Goal: Transaction & Acquisition: Purchase product/service

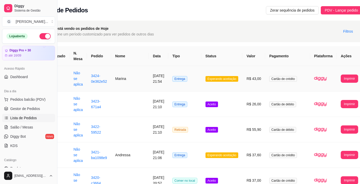
scroll to position [0, 26]
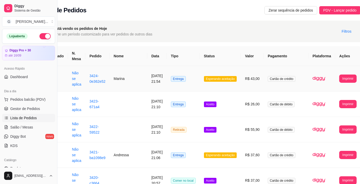
click at [343, 77] on button "Imprimir" at bounding box center [347, 78] width 17 height 8
click at [335, 102] on button "Impressora" at bounding box center [334, 101] width 23 height 8
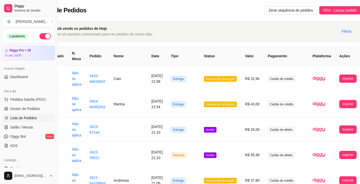
click at [339, 76] on button "Imprimir" at bounding box center [347, 78] width 17 height 8
click at [338, 101] on button "Impressora" at bounding box center [334, 101] width 23 height 8
click at [39, 98] on span "Pedidos balcão (PDV)" at bounding box center [27, 99] width 35 height 5
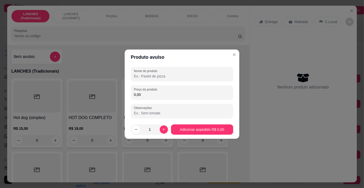
click at [165, 77] on input "Nome do produto" at bounding box center [182, 76] width 96 height 5
type input "acrescimos de azeitona"
click at [167, 89] on div "0,00" at bounding box center [182, 92] width 96 height 10
type input "12,00"
click at [199, 128] on p "R$ 21,50" at bounding box center [202, 128] width 47 height 5
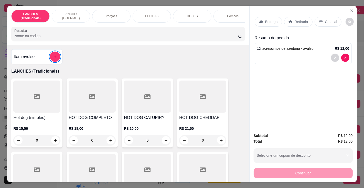
click at [299, 19] on p "Retirada" at bounding box center [302, 21] width 14 height 5
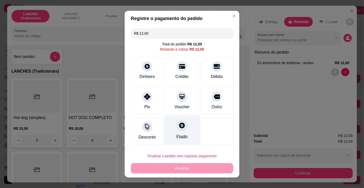
click at [180, 135] on div "Fiado" at bounding box center [182, 136] width 11 height 7
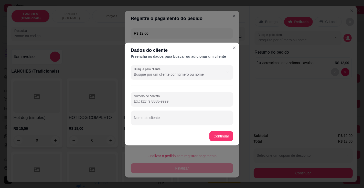
click at [163, 72] on input "Busque pelo cliente" at bounding box center [175, 74] width 82 height 5
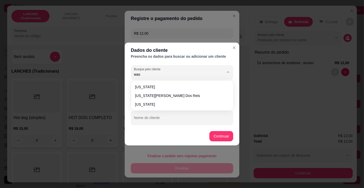
click at [185, 94] on span "[US_STATE][PERSON_NAME] dos reis" at bounding box center [179, 95] width 89 height 5
type input "[US_STATE][PERSON_NAME] dos reis"
type input "[PHONE_NUMBER]"
type input "[US_STATE][PERSON_NAME] dos reis"
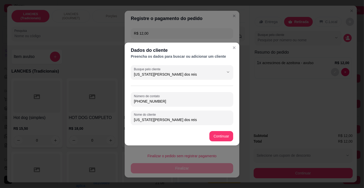
type input "[US_STATE][PERSON_NAME] dos reis"
click at [219, 136] on div at bounding box center [217, 130] width 33 height 27
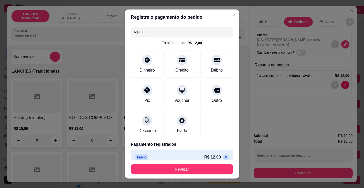
click at [197, 169] on button "Finalizar" at bounding box center [182, 169] width 103 height 10
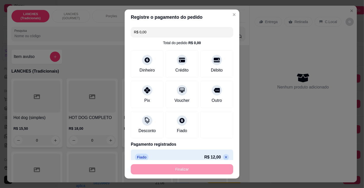
type input "-R$ 12,00"
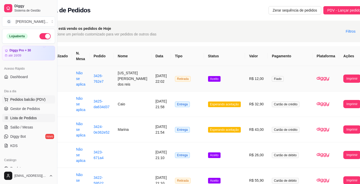
click at [40, 97] on span "Pedidos balcão (PDV)" at bounding box center [27, 99] width 35 height 5
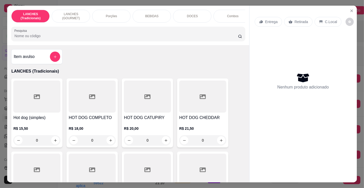
click at [69, 37] on input "Pesquisa" at bounding box center [126, 35] width 224 height 5
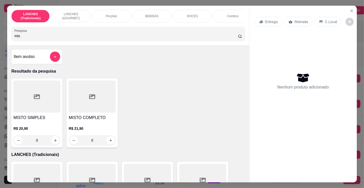
type input "mis"
click at [101, 121] on h4 "MISTO COMPLETO" at bounding box center [92, 118] width 47 height 6
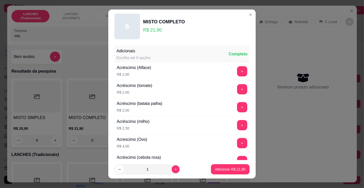
click at [175, 169] on icon "increase-product-quantity" at bounding box center [176, 169] width 3 height 3
type input "2"
click at [223, 169] on p "Adicionar R$ 43,80" at bounding box center [230, 169] width 30 height 5
type input "2"
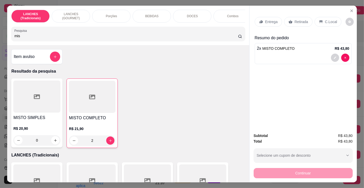
click at [300, 19] on p "Retirada" at bounding box center [302, 21] width 14 height 5
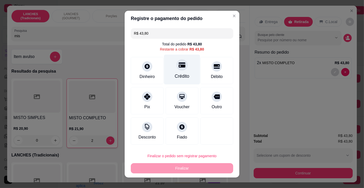
click at [181, 72] on div "Crédito" at bounding box center [182, 69] width 36 height 30
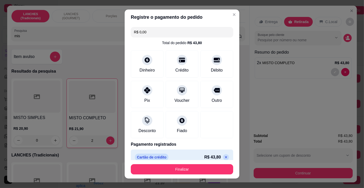
click at [225, 156] on icon at bounding box center [226, 157] width 2 height 2
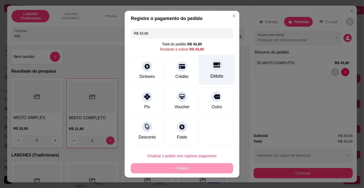
click at [212, 73] on div "Débito" at bounding box center [217, 69] width 36 height 30
type input "R$ 0,00"
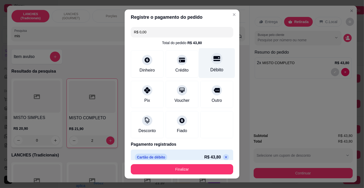
click at [196, 172] on button "Finalizar" at bounding box center [182, 169] width 103 height 10
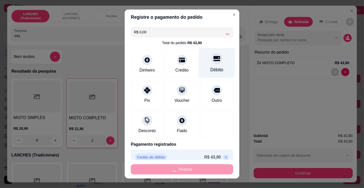
type input "0"
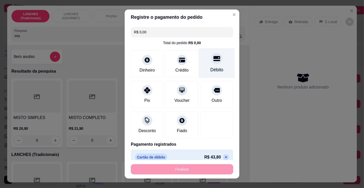
type input "-R$ 43,80"
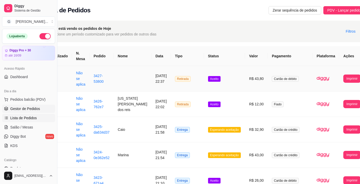
click at [36, 107] on span "Gestor de Pedidos" at bounding box center [25, 108] width 30 height 5
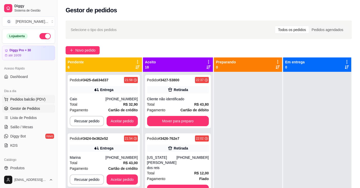
click at [37, 97] on span "Pedidos balcão (PDV)" at bounding box center [27, 99] width 35 height 5
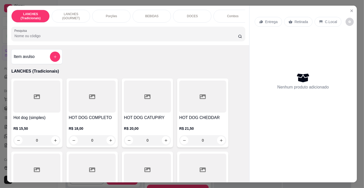
click at [66, 37] on input "Pesquisa" at bounding box center [126, 35] width 224 height 5
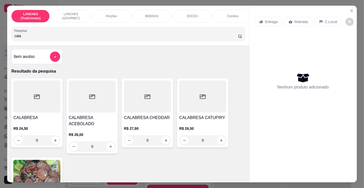
type input "cala"
click at [37, 121] on h4 "CALABRESA" at bounding box center [36, 118] width 47 height 6
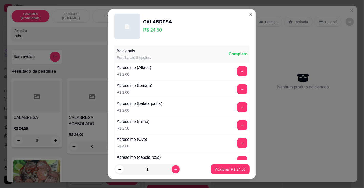
click at [218, 168] on p "Adicionar R$ 24,50" at bounding box center [230, 169] width 30 height 5
type input "1"
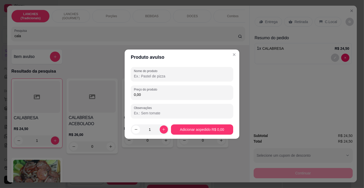
click at [156, 72] on label "Nome do produto" at bounding box center [146, 71] width 25 height 4
click at [156, 74] on input "Nome do produto" at bounding box center [182, 76] width 96 height 5
type input "coca"
click at [157, 88] on label "Preço do produto" at bounding box center [146, 89] width 25 height 4
click at [157, 92] on input "0,00" at bounding box center [182, 94] width 96 height 5
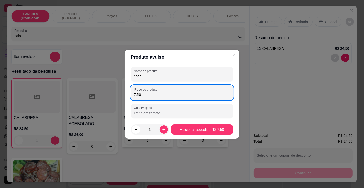
type input "7,50"
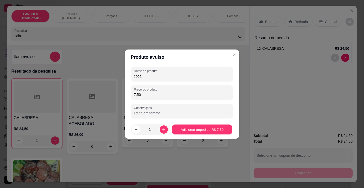
click at [187, 129] on p "R$ 26,50" at bounding box center [202, 128] width 47 height 5
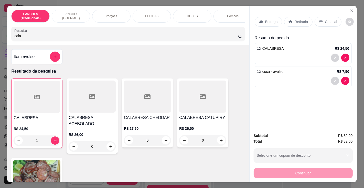
click at [326, 19] on p "C.Local" at bounding box center [332, 21] width 12 height 5
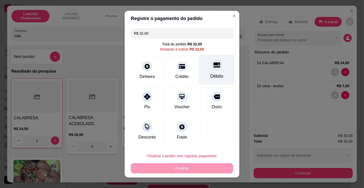
click at [209, 72] on div "Débito" at bounding box center [217, 69] width 36 height 30
type input "R$ 0,00"
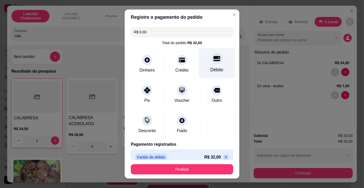
click at [187, 173] on button "Finalizar" at bounding box center [182, 169] width 103 height 10
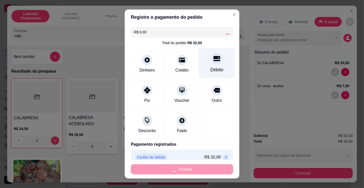
type input "0"
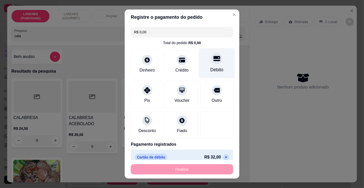
type input "-R$ 32,00"
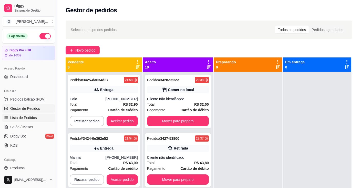
click at [30, 119] on span "Lista de Pedidos" at bounding box center [23, 117] width 27 height 5
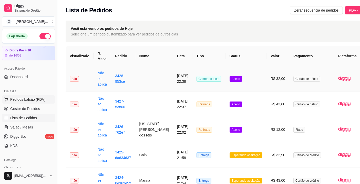
click at [36, 97] on span "Pedidos balcão (PDV)" at bounding box center [27, 99] width 35 height 5
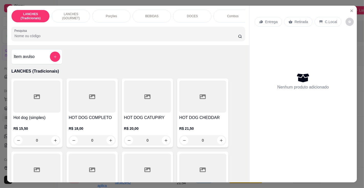
click at [58, 37] on input "Pesquisa" at bounding box center [126, 35] width 224 height 5
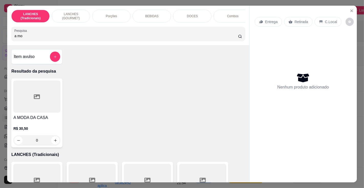
type input "a mo"
click at [30, 113] on div at bounding box center [36, 96] width 47 height 32
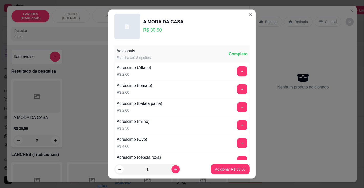
click at [215, 167] on p "Adicionar R$ 30,50" at bounding box center [230, 169] width 30 height 5
type input "1"
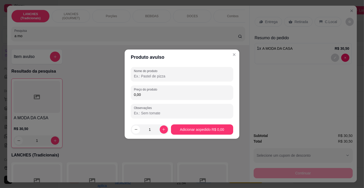
click at [156, 74] on input "Nome do produto" at bounding box center [182, 76] width 96 height 5
type input "coca"
click at [156, 92] on input "0,00" at bounding box center [182, 94] width 96 height 5
type input "7,50"
click at [192, 129] on div "A MODA DA CASA R$ 30,50 1" at bounding box center [128, 112] width 234 height 69
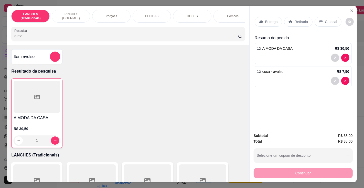
click at [326, 19] on p "C.Local" at bounding box center [332, 21] width 12 height 5
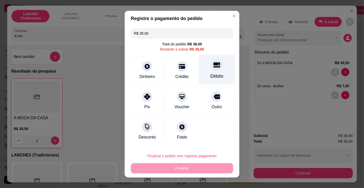
click at [211, 74] on div "Débito" at bounding box center [217, 76] width 13 height 7
type input "R$ 0,00"
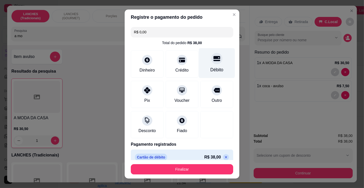
click at [198, 165] on button "Finalizar" at bounding box center [182, 169] width 103 height 10
click at [184, 172] on button "Finalizar" at bounding box center [182, 169] width 99 height 10
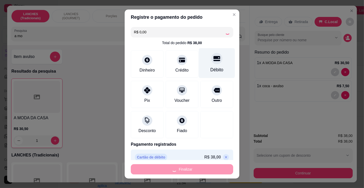
type input "0"
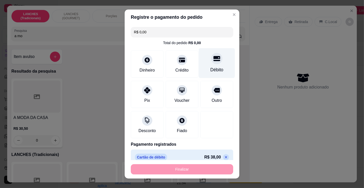
type input "-R$ 38,00"
